Goal: Communication & Community: Share content

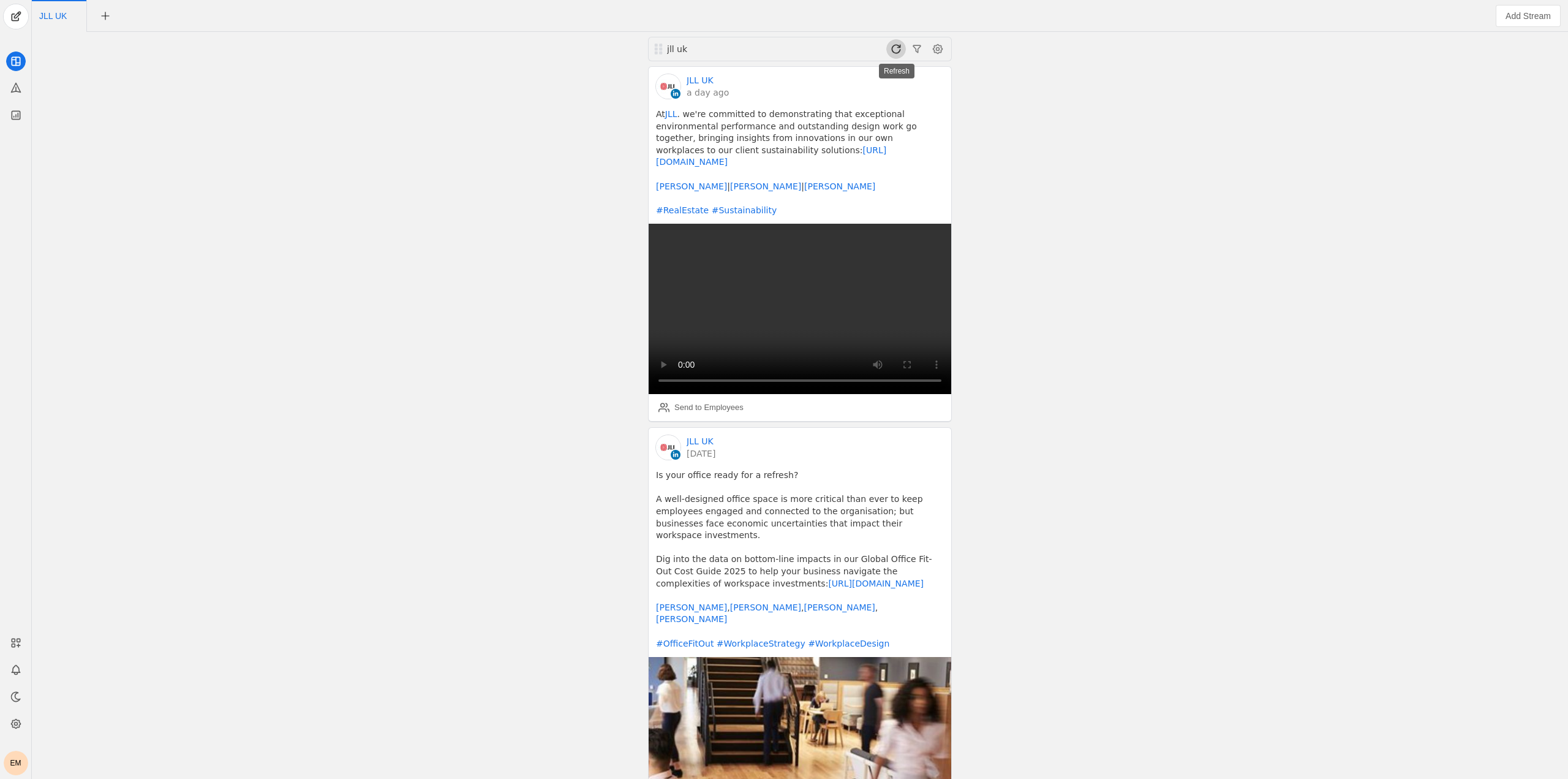
click at [900, 45] on span at bounding box center [896, 48] width 19 height 19
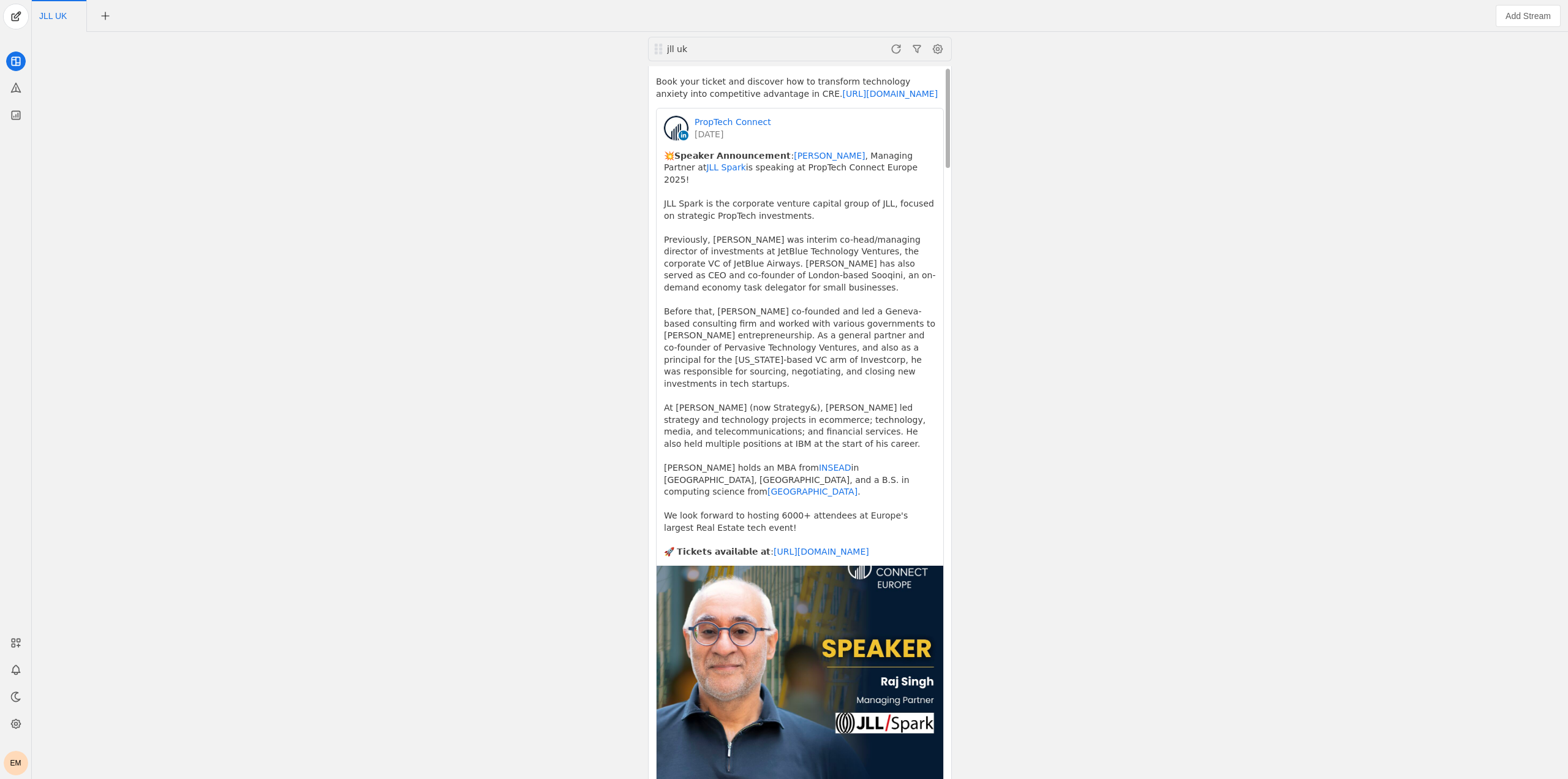
scroll to position [245, 0]
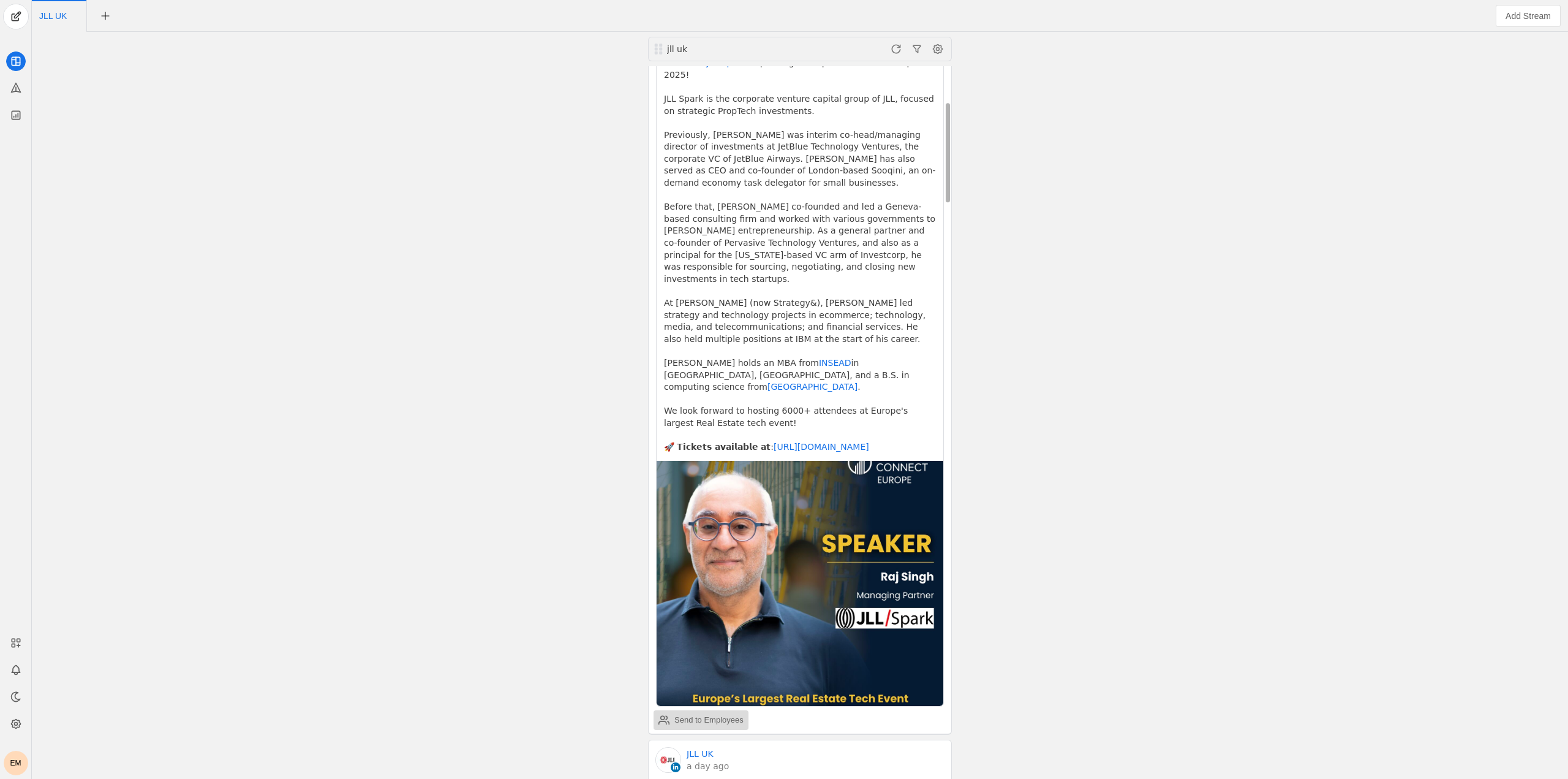
click at [731, 714] on div "Send to Employees" at bounding box center [709, 720] width 70 height 12
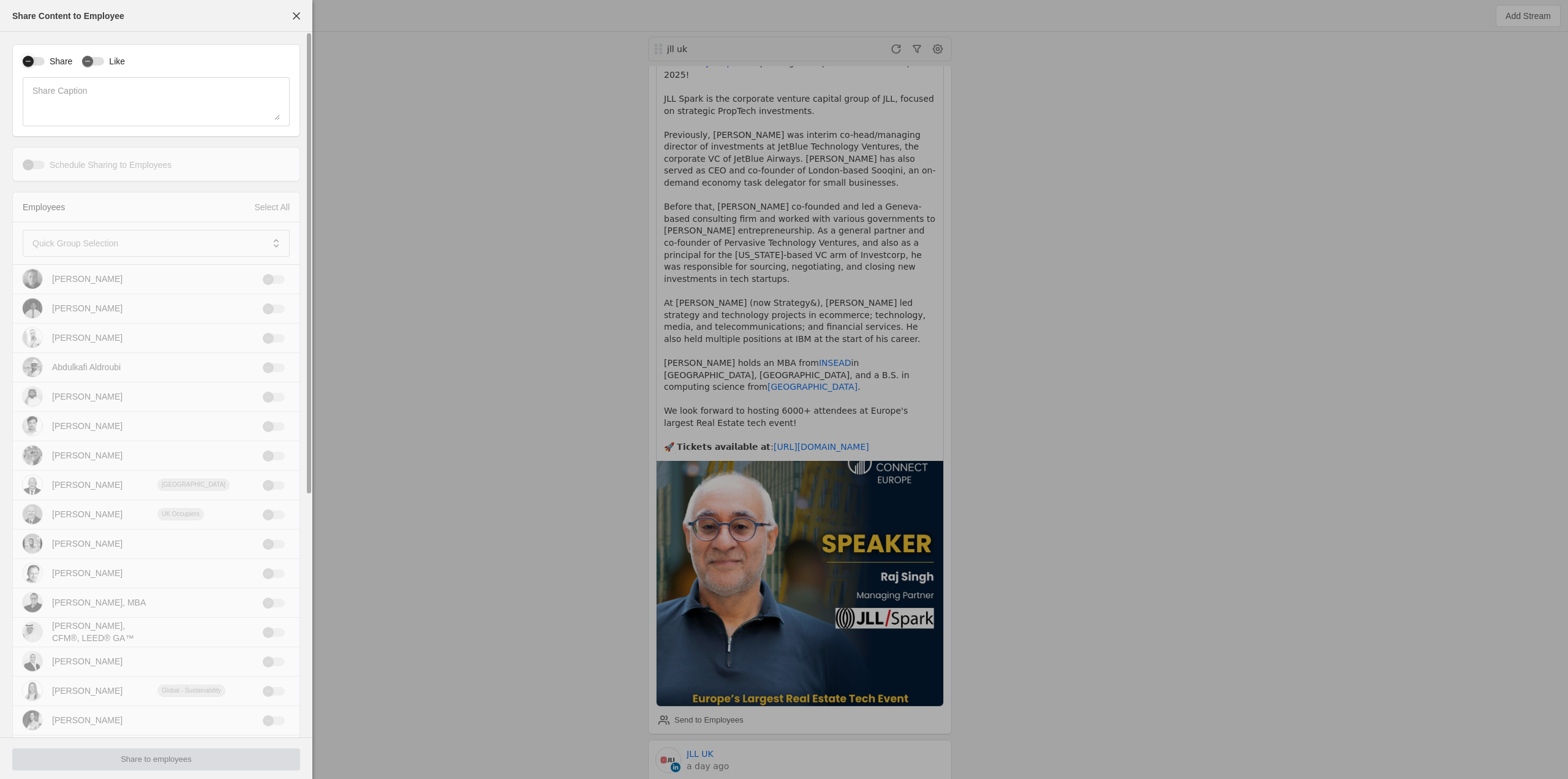
click at [26, 62] on icon "button" at bounding box center [28, 61] width 5 height 1
click at [84, 60] on icon "button" at bounding box center [87, 61] width 8 height 8
click at [147, 254] on div at bounding box center [147, 243] width 231 height 27
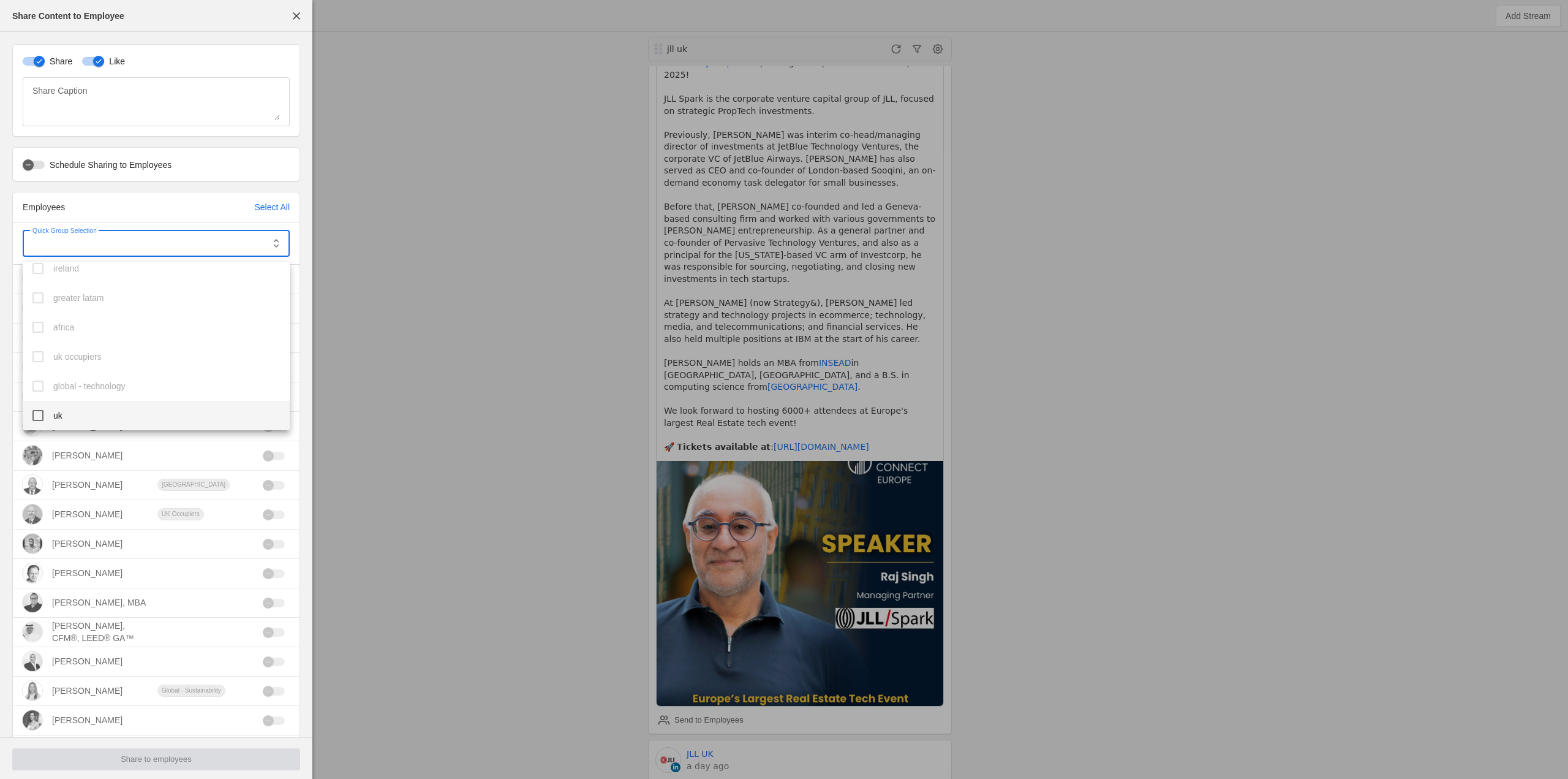
click at [36, 411] on mat-pseudo-checkbox at bounding box center [37, 415] width 11 height 11
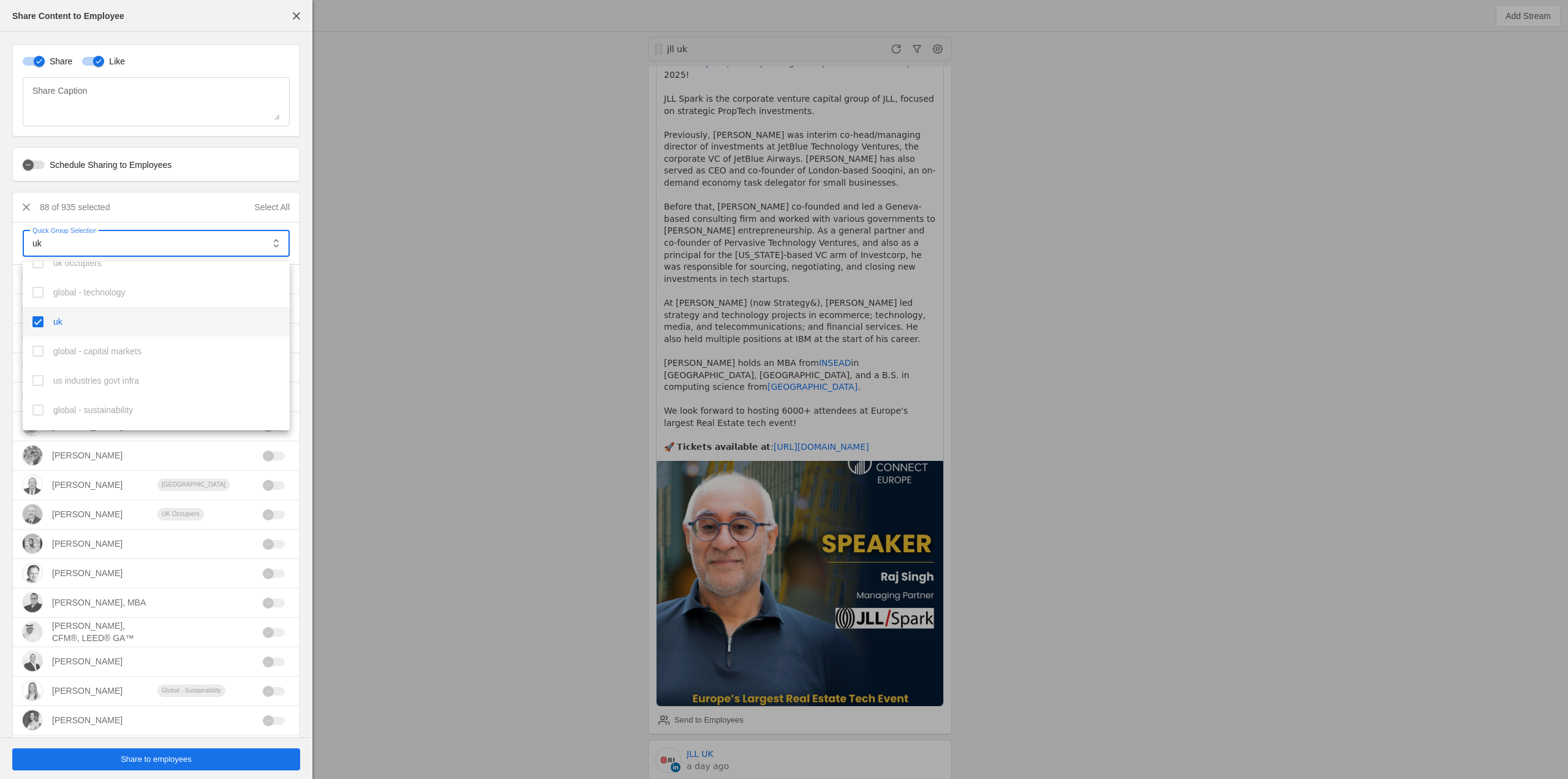
scroll to position [581, 0]
click at [42, 324] on mat-option "uk - agency" at bounding box center [156, 317] width 267 height 30
click at [52, 374] on mat-option "uk investors" at bounding box center [156, 371] width 267 height 30
click at [41, 324] on mat-pseudo-checkbox at bounding box center [37, 326] width 11 height 11
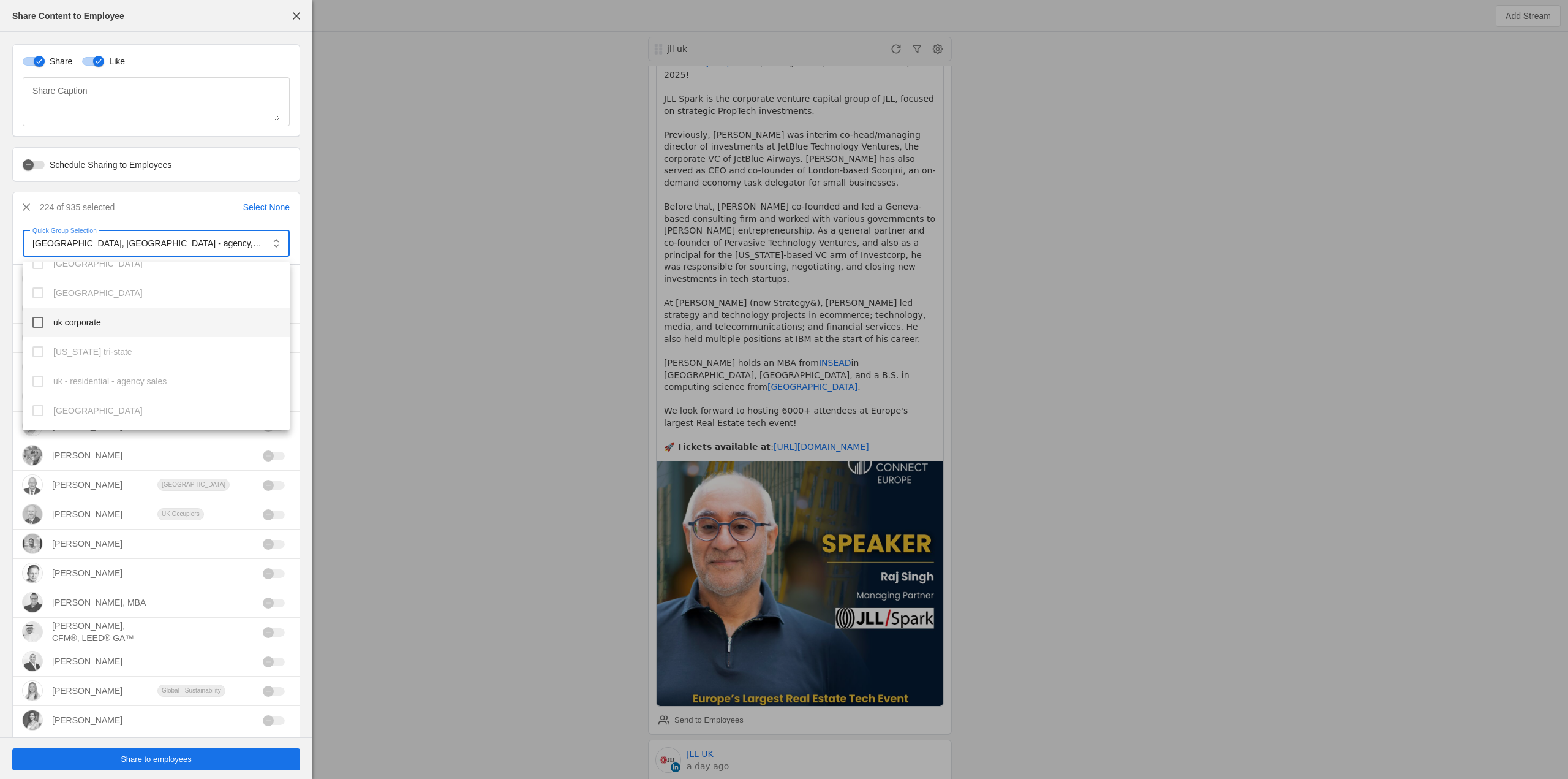
click at [40, 321] on mat-pseudo-checkbox at bounding box center [37, 322] width 11 height 11
click at [498, 631] on div at bounding box center [784, 389] width 1568 height 779
click at [169, 763] on span "Share to employees" at bounding box center [156, 759] width 71 height 12
